Goal: Check status: Check status

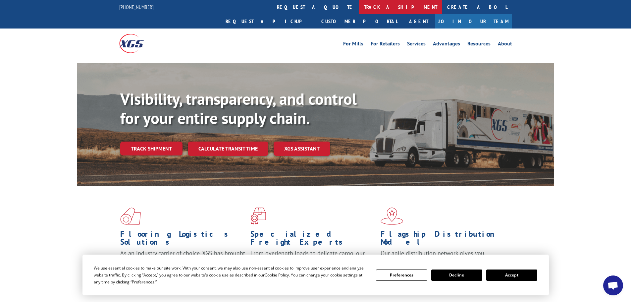
click at [359, 8] on link "track a shipment" at bounding box center [400, 7] width 83 height 14
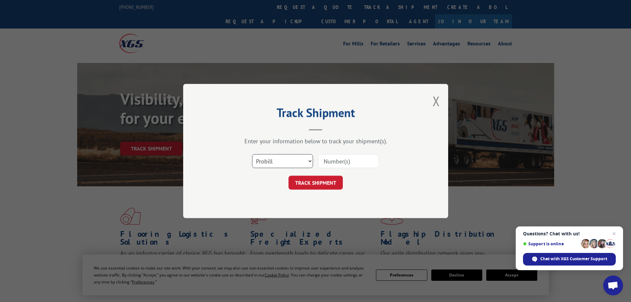
click at [309, 160] on select "Select category... Probill BOL PO" at bounding box center [282, 161] width 61 height 14
click at [301, 144] on div "Enter your information below to track your shipment(s)." at bounding box center [315, 141] width 199 height 8
click at [343, 158] on input at bounding box center [348, 161] width 61 height 14
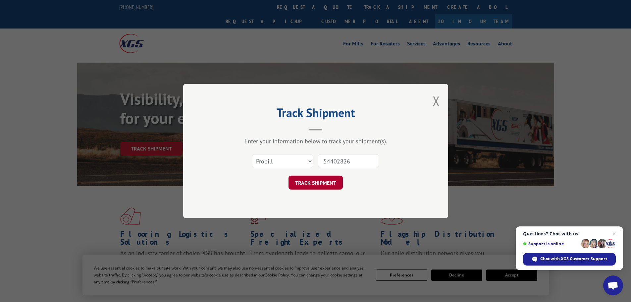
type input "54402826"
click at [328, 184] on button "TRACK SHIPMENT" at bounding box center [315, 183] width 54 height 14
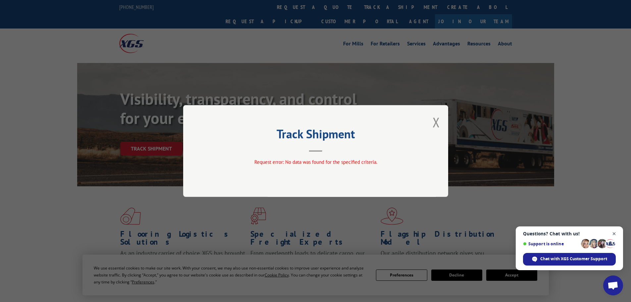
click at [616, 232] on span "Close chat" at bounding box center [614, 234] width 8 height 8
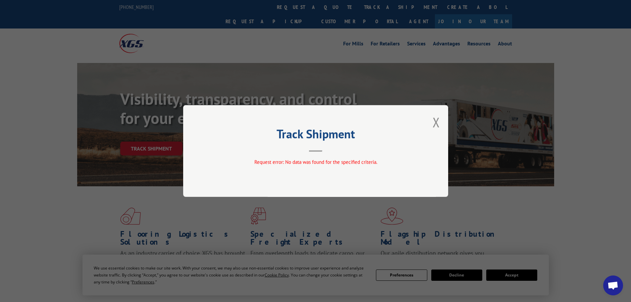
click at [413, 158] on div "Track Shipment Request error: No data was found for the specified criteria." at bounding box center [315, 151] width 265 height 92
click at [440, 123] on div "Track Shipment Request error: No data was found for the specified criteria." at bounding box center [315, 151] width 265 height 92
click at [436, 124] on button "Close modal" at bounding box center [436, 122] width 7 height 18
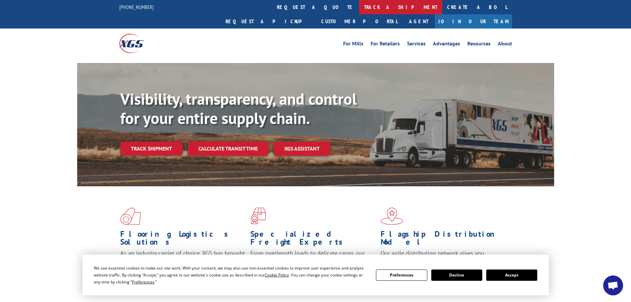
click at [359, 3] on link "track a shipment" at bounding box center [400, 7] width 83 height 14
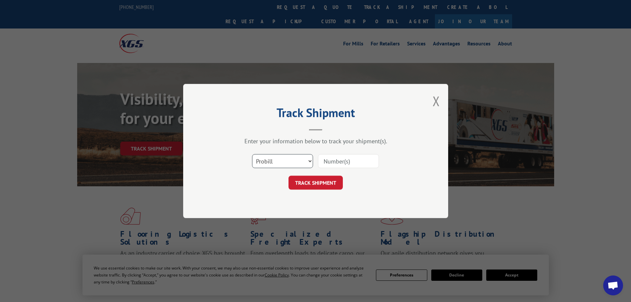
click at [284, 160] on select "Select category... Probill BOL PO" at bounding box center [282, 161] width 61 height 14
click at [252, 154] on select "Select category... Probill BOL PO" at bounding box center [282, 161] width 61 height 14
click at [293, 164] on select "Select category... Probill BOL PO" at bounding box center [282, 161] width 61 height 14
click at [292, 137] on div "Enter your information below to track your shipment(s)." at bounding box center [315, 141] width 199 height 8
click at [303, 161] on select "Select category... Probill BOL PO" at bounding box center [282, 161] width 61 height 14
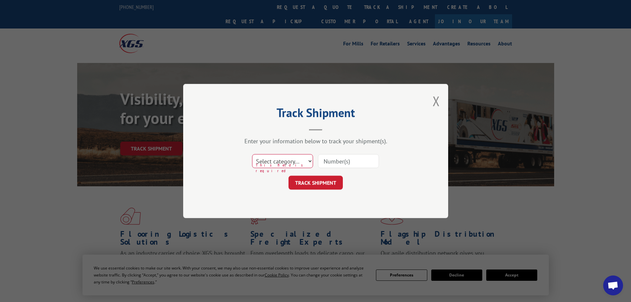
select select "bol"
click at [252, 154] on select "Select category... Probill BOL PO" at bounding box center [282, 161] width 61 height 14
click at [344, 157] on input at bounding box center [348, 161] width 61 height 14
click at [332, 156] on input "54402826" at bounding box center [348, 161] width 61 height 14
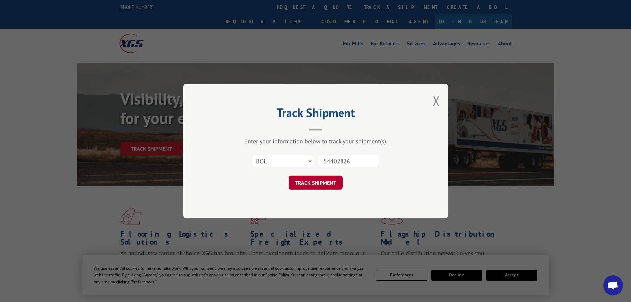
type input "54402826"
click at [327, 180] on button "TRACK SHIPMENT" at bounding box center [315, 183] width 54 height 14
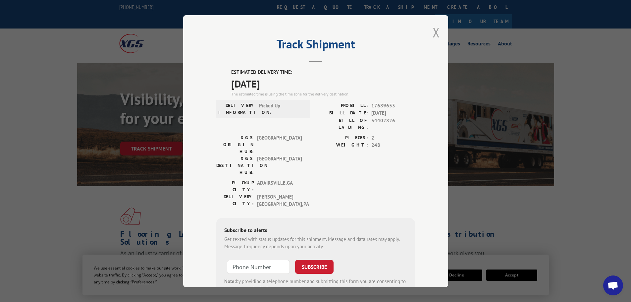
click at [433, 34] on button "Close modal" at bounding box center [436, 33] width 7 height 18
